Goal: Find specific page/section: Find specific page/section

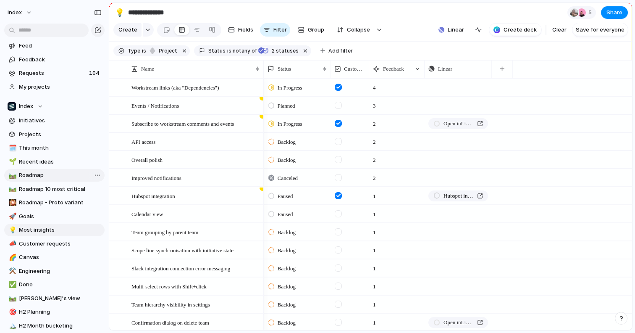
click at [24, 172] on span "Roadmap" at bounding box center [60, 175] width 83 height 8
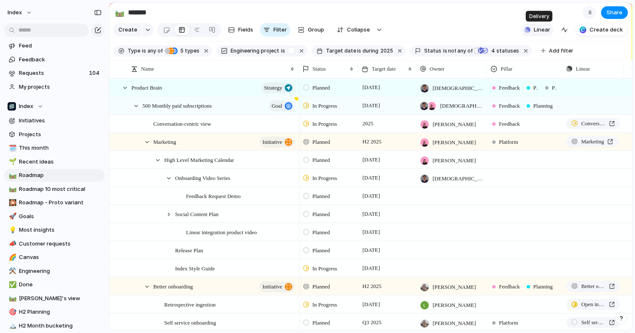
click at [537, 29] on span "Linear" at bounding box center [542, 30] width 16 height 8
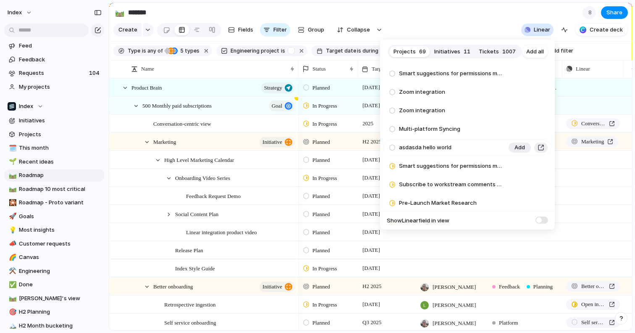
scroll to position [1148, 0]
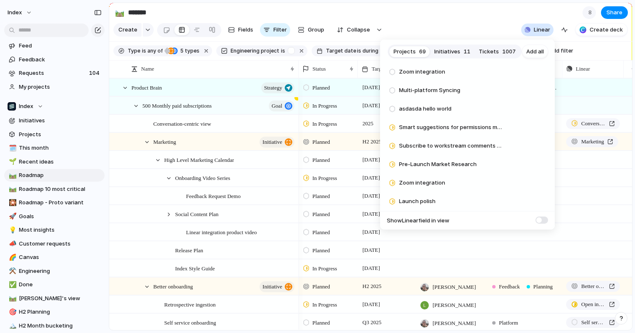
click at [170, 18] on div "Projects 69 Initiatives 11 Tickets 1007 Add all Multi-language Support Add Redu…" at bounding box center [317, 166] width 635 height 333
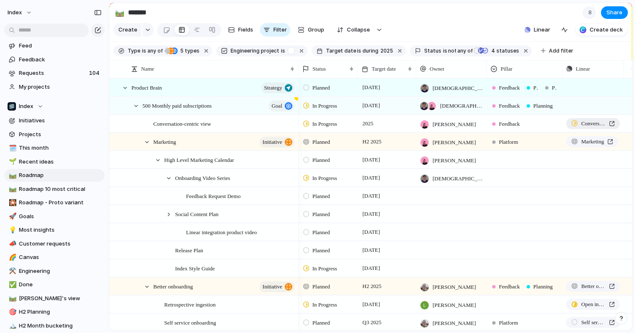
click at [585, 124] on span "Conversation-centric view" at bounding box center [593, 123] width 24 height 8
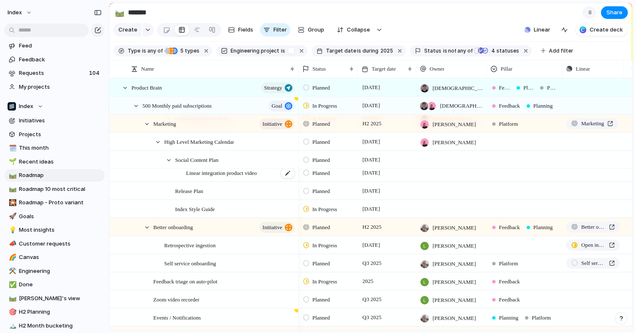
scroll to position [0, 0]
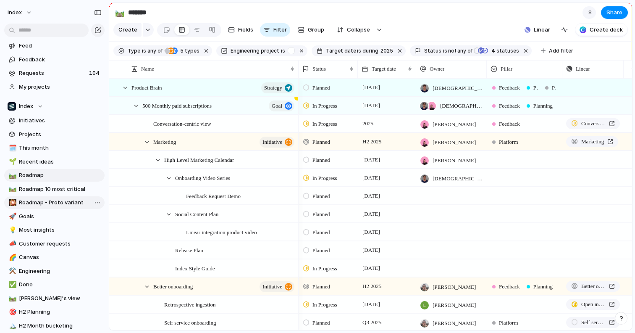
click at [46, 201] on span "Roadmap - Proto variant" at bounding box center [60, 202] width 83 height 8
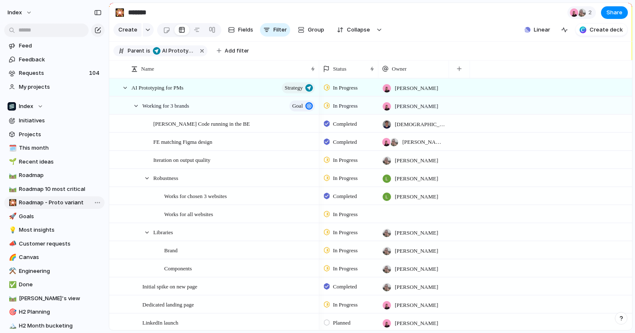
type input "**********"
click at [42, 70] on span "Requests" at bounding box center [53, 73] width 68 height 8
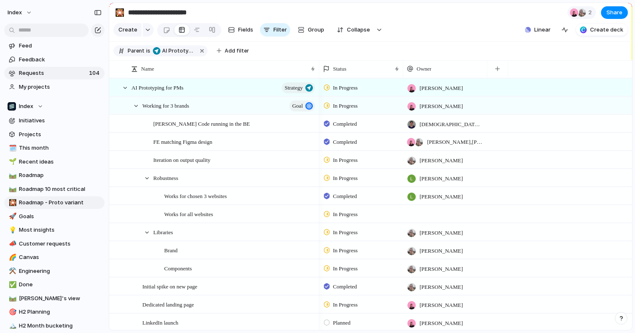
click at [26, 74] on span "Requests" at bounding box center [53, 73] width 68 height 8
